Goal: Transaction & Acquisition: Obtain resource

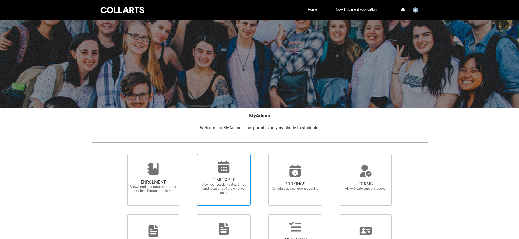
click at [231, 174] on span "TIMETABLE View your session dates, times and locations of the enrolled units" at bounding box center [224, 186] width 52 height 26
click at [190, 154] on input "TIMETABLE View your session dates, times and locations of the enrolled units" at bounding box center [190, 153] width 0 height 0
radio input "true"
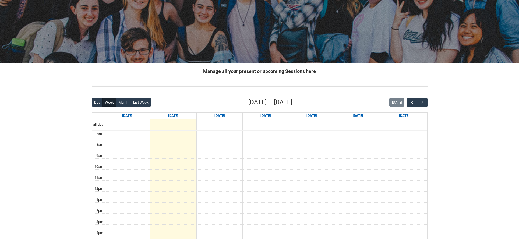
scroll to position [42, 0]
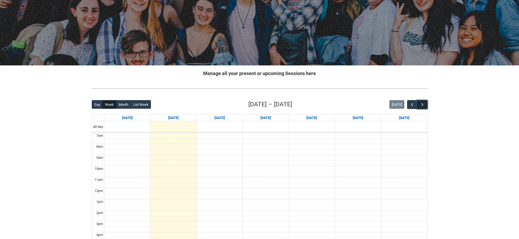
click at [420, 104] on span "button" at bounding box center [421, 104] width 5 height 5
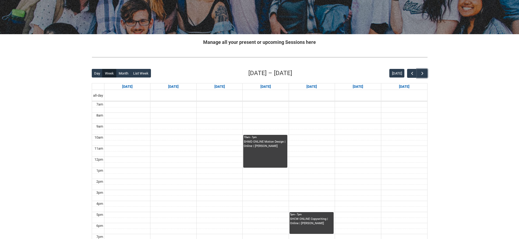
scroll to position [72, 0]
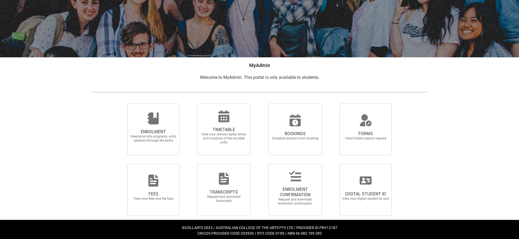
scroll to position [53, 0]
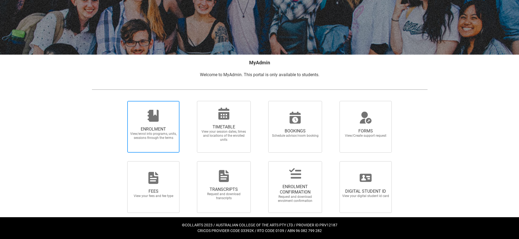
click at [156, 115] on icon at bounding box center [153, 116] width 11 height 12
click at [121, 101] on input "ENROLMENT View/enrol into programs, units, sessions through the terms" at bounding box center [120, 101] width 0 height 0
radio input "true"
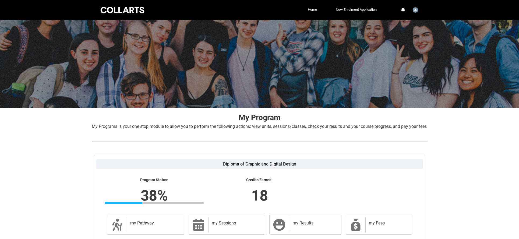
scroll to position [61, 0]
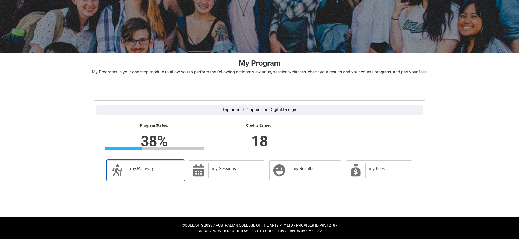
click at [151, 172] on div "my Pathway" at bounding box center [154, 170] width 55 height 15
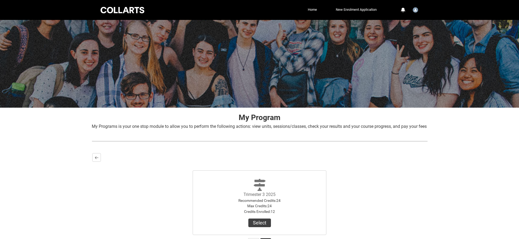
scroll to position [55, 0]
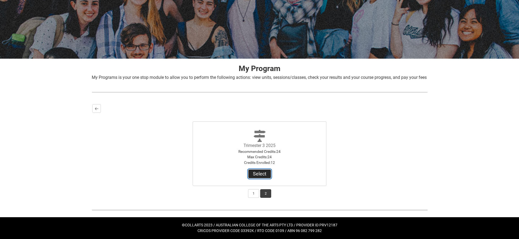
click at [256, 172] on button "Select" at bounding box center [259, 173] width 23 height 9
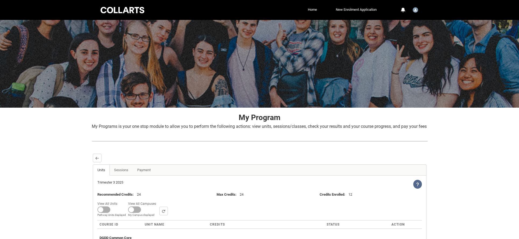
scroll to position [75, 0]
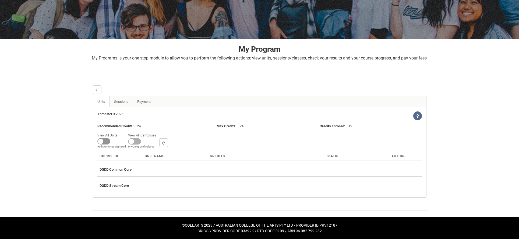
click at [102, 139] on span at bounding box center [103, 141] width 13 height 6
click at [119, 132] on input "View All Units All Units displayed Pathway Units displayed" at bounding box center [119, 131] width 0 height 0
checkbox input "true"
click at [131, 141] on span at bounding box center [128, 141] width 13 height 6
click at [151, 132] on input "View All Campuses Campus filter displayed My Campus displayed" at bounding box center [151, 131] width 0 height 0
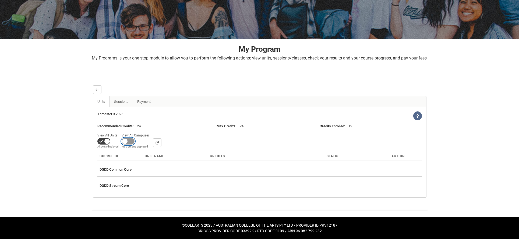
checkbox input "true"
click at [122, 103] on link "Sessions" at bounding box center [120, 101] width 23 height 11
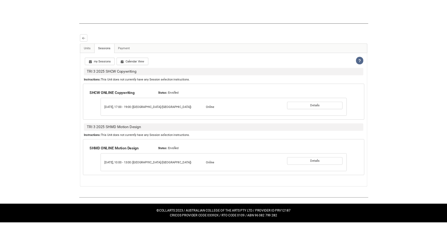
scroll to position [0, 0]
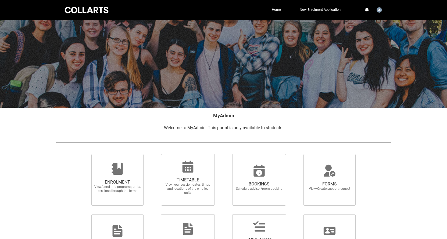
scroll to position [0, 0]
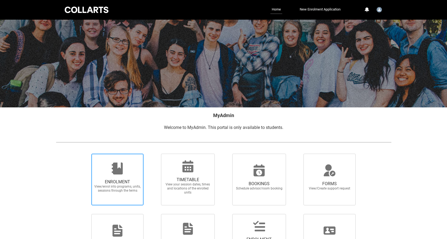
click at [131, 160] on span "ENROLMENT View/enrol into programs, units, sessions through the terms" at bounding box center [117, 179] width 52 height 52
click at [85, 153] on input "ENROLMENT View/enrol into programs, units, sessions through the terms" at bounding box center [85, 153] width 0 height 0
radio input "true"
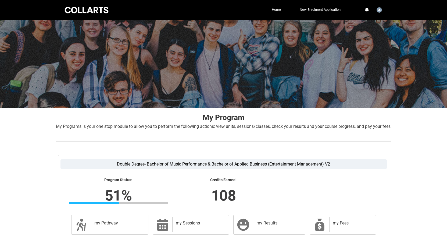
scroll to position [61, 0]
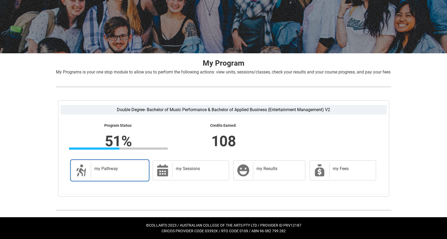
click at [126, 169] on h2 "my Pathway" at bounding box center [118, 168] width 49 height 5
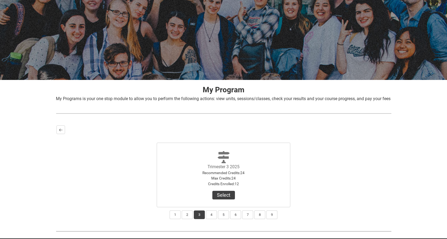
scroll to position [0, 0]
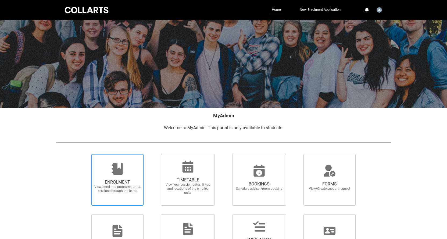
click at [120, 173] on icon at bounding box center [117, 169] width 11 height 12
click at [85, 154] on input "ENROLMENT View/enrol into programs, units, sessions through the terms" at bounding box center [85, 153] width 0 height 0
radio input "true"
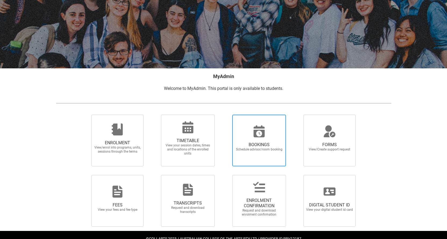
scroll to position [53, 0]
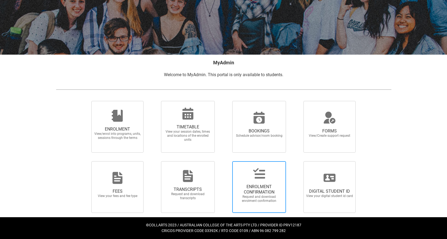
click at [263, 180] on span "ENROLMENT CONFIRMATION Request and download enrolment confirmation" at bounding box center [259, 193] width 52 height 27
click at [226, 161] on input "ENROLMENT CONFIRMATION Request and download enrolment confirmation" at bounding box center [225, 161] width 0 height 0
radio input "true"
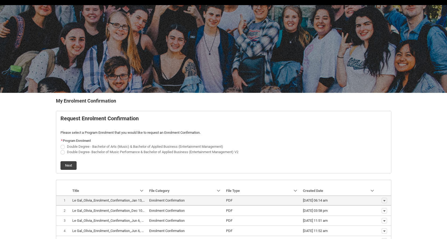
scroll to position [16, 0]
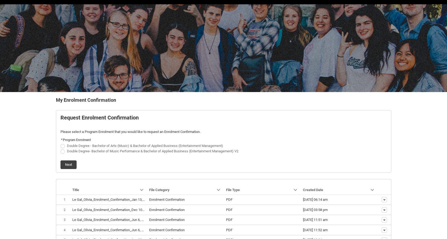
click at [63, 151] on span "REDU_Generate_Enrolment_Confirmation flow" at bounding box center [62, 151] width 4 height 4
click at [60, 148] on input "Double Degree- Bachelor of Music Performance & Bachelor of Applied Business (En…" at bounding box center [60, 148] width 0 height 0
radio input "true"
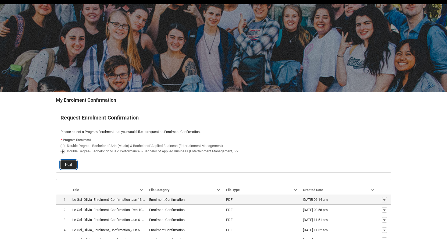
click at [68, 164] on button "Next" at bounding box center [68, 164] width 16 height 9
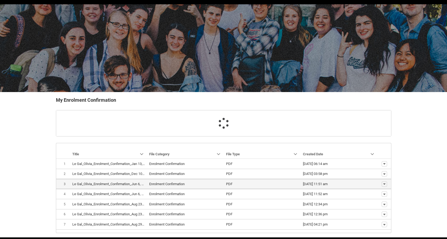
scroll to position [47, 0]
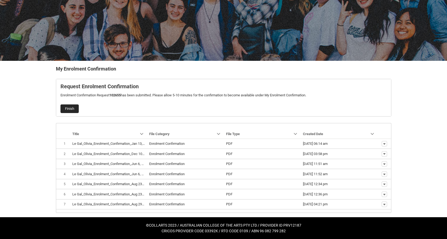
click at [70, 110] on button "Finish" at bounding box center [69, 108] width 18 height 9
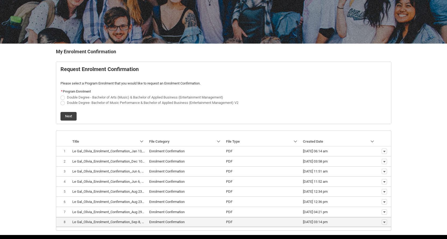
scroll to position [82, 0]
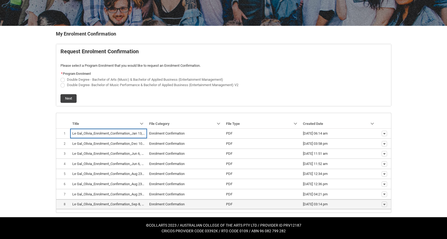
click at [113, 205] on lightning-base-formatted-text "Le Gal_Olivia_Enrolment_Confirmation_Sep 8, 2025.pdf" at bounding box center [113, 204] width 83 height 4
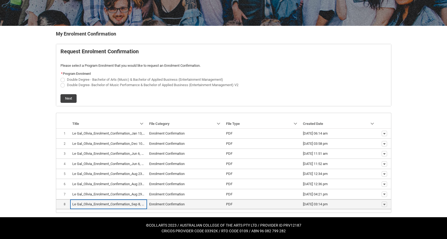
click at [113, 205] on lightning-base-formatted-text "Le Gal_Olivia_Enrolment_Confirmation_Sep 8, 2025.pdf" at bounding box center [113, 204] width 83 height 4
click at [385, 204] on lightning-primitive-icon "button" at bounding box center [384, 204] width 3 height 4
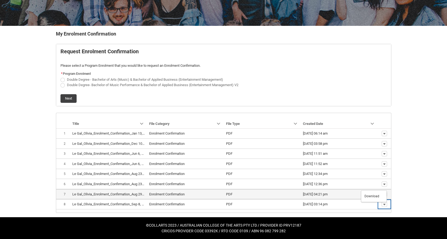
click at [370, 195] on span "Download" at bounding box center [372, 196] width 15 height 5
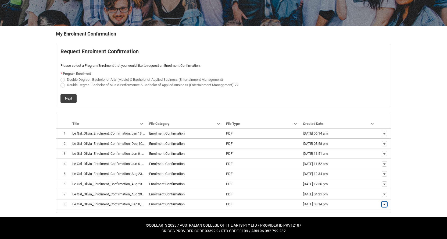
scroll to position [81, 0]
